Goal: Task Accomplishment & Management: Use online tool/utility

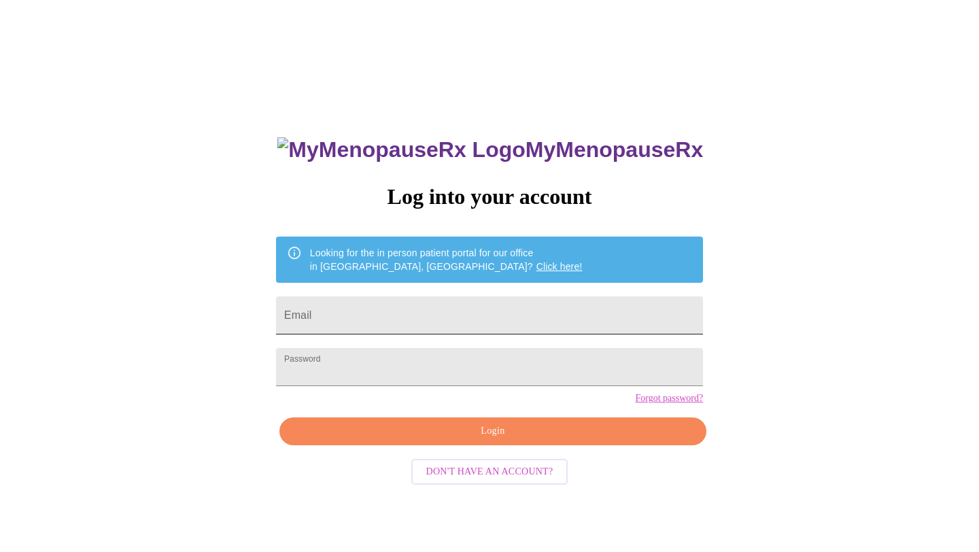
click at [469, 317] on input "Email" at bounding box center [489, 315] width 427 height 38
type input "[EMAIL_ADDRESS][DOMAIN_NAME]"
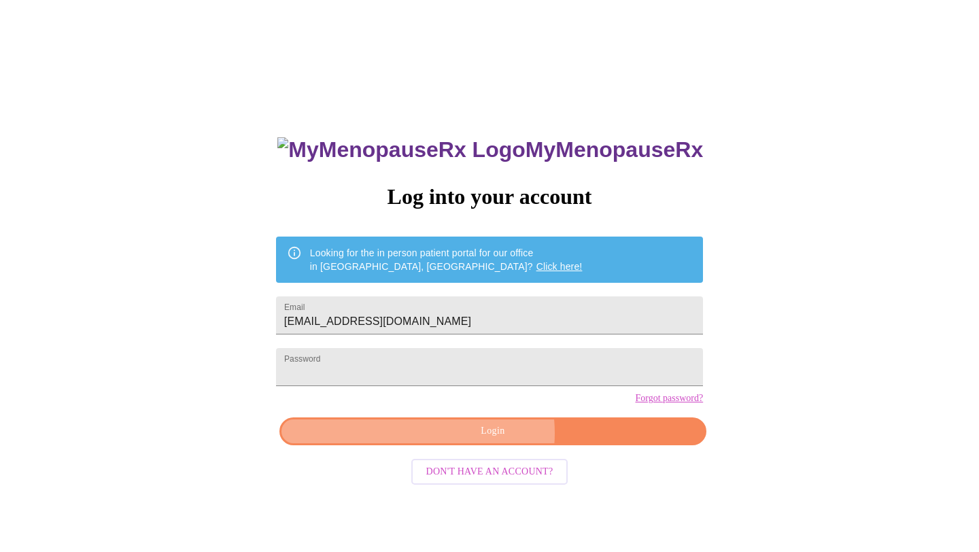
click at [482, 440] on span "Login" at bounding box center [492, 431] width 395 height 17
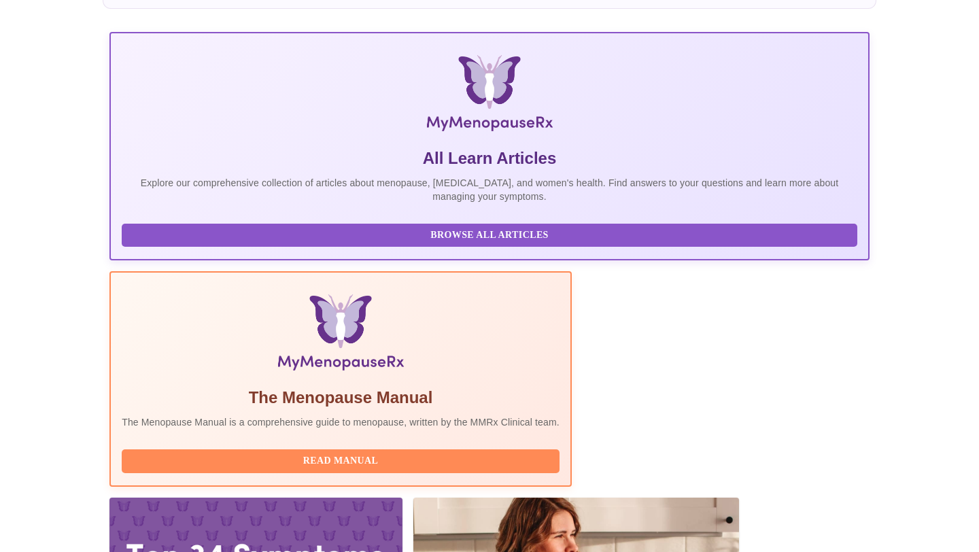
scroll to position [192, 0]
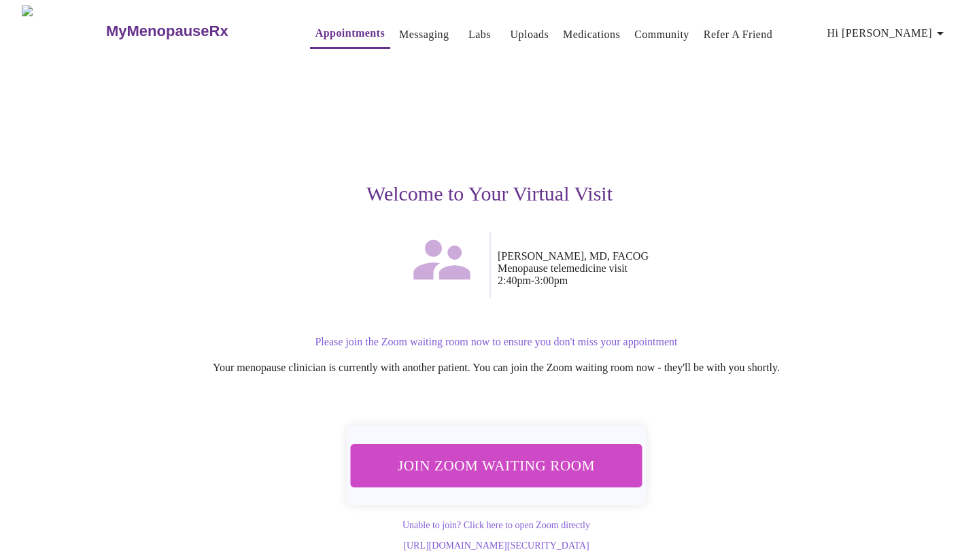
click at [580, 461] on span "Join Zoom Waiting Room" at bounding box center [496, 465] width 256 height 25
